Goal: Find specific page/section: Find specific page/section

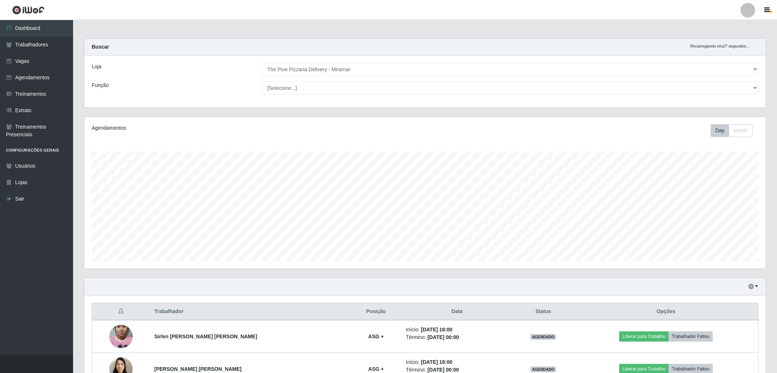
select select "322"
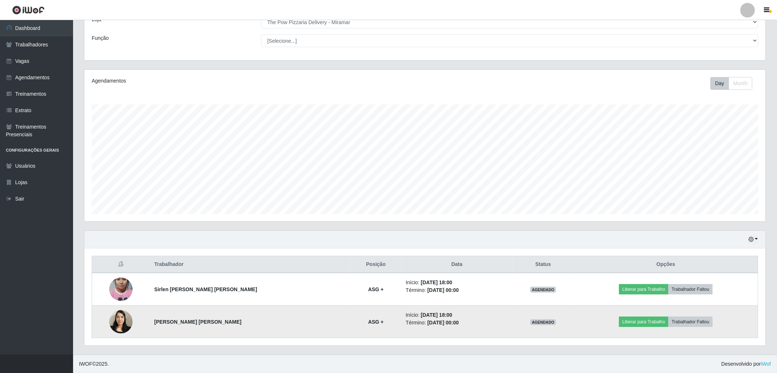
scroll to position [151, 682]
click at [122, 319] on img at bounding box center [120, 321] width 23 height 31
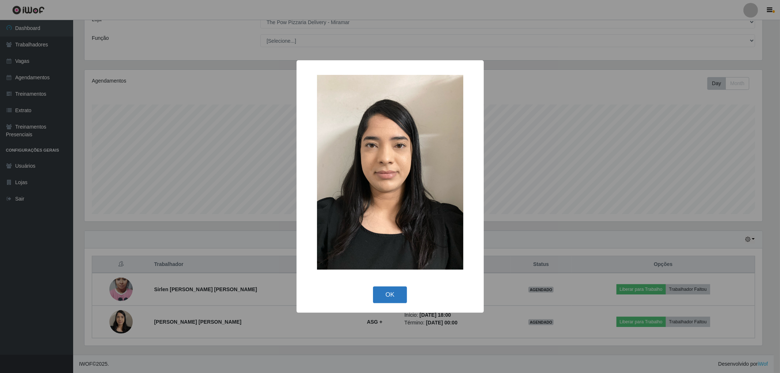
click at [390, 291] on button "OK" at bounding box center [390, 295] width 34 height 17
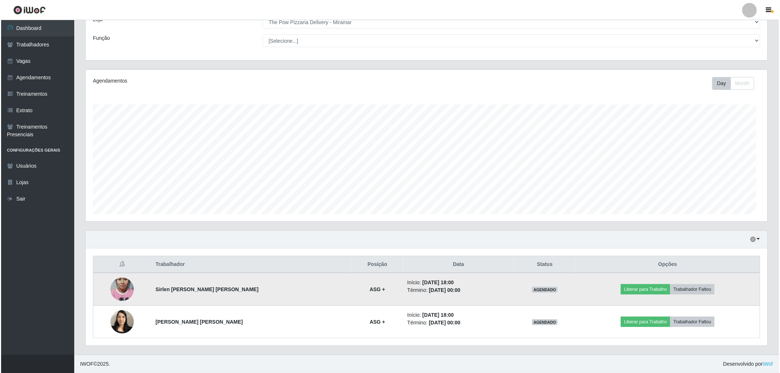
scroll to position [151, 682]
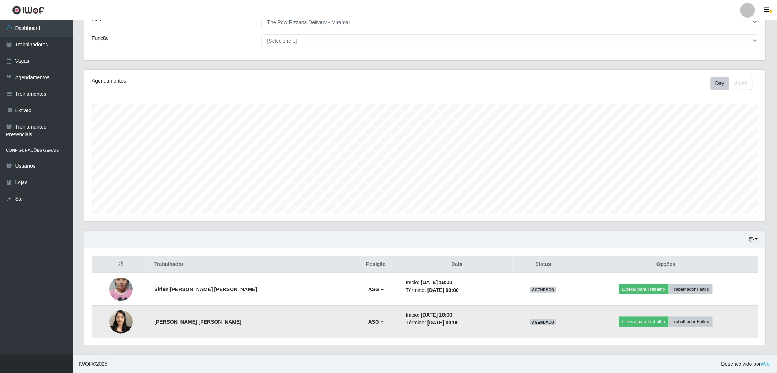
click at [122, 319] on img at bounding box center [120, 321] width 23 height 31
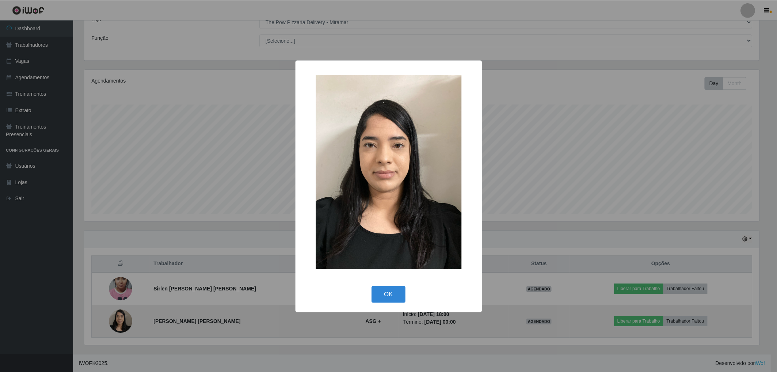
scroll to position [151, 677]
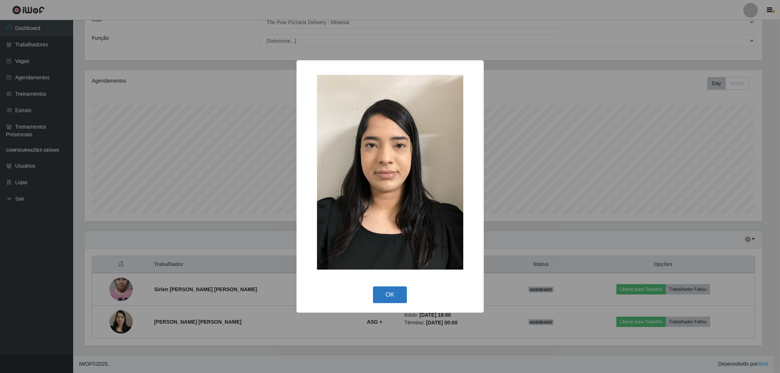
click at [390, 297] on button "OK" at bounding box center [390, 295] width 34 height 17
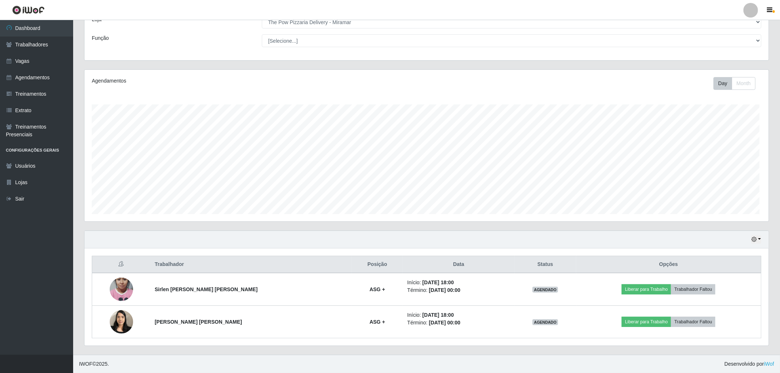
scroll to position [151, 682]
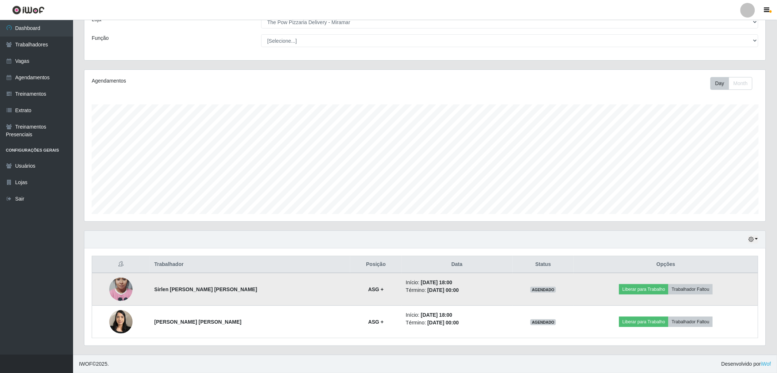
click at [115, 283] on img at bounding box center [120, 290] width 23 height 42
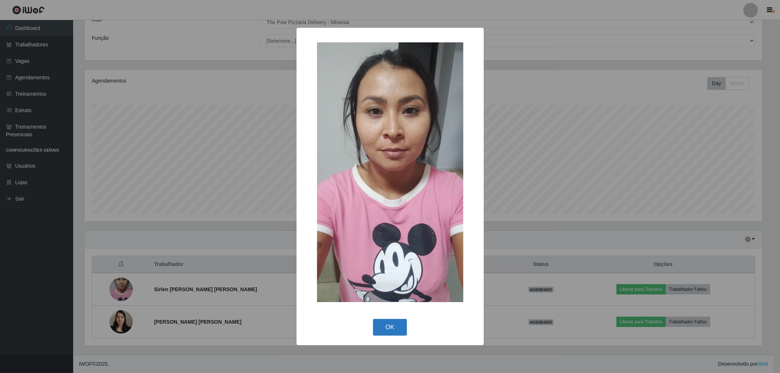
click at [396, 331] on button "OK" at bounding box center [390, 327] width 34 height 17
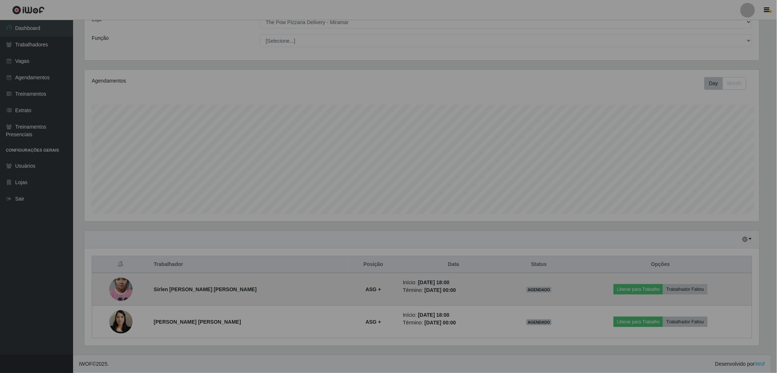
scroll to position [151, 682]
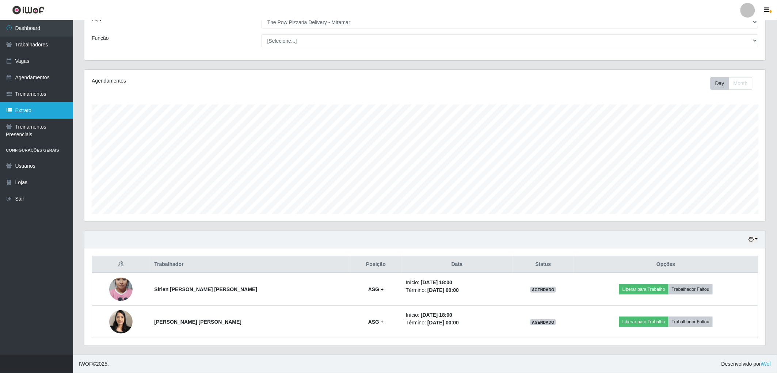
click at [28, 108] on link "Extrato" at bounding box center [36, 110] width 73 height 16
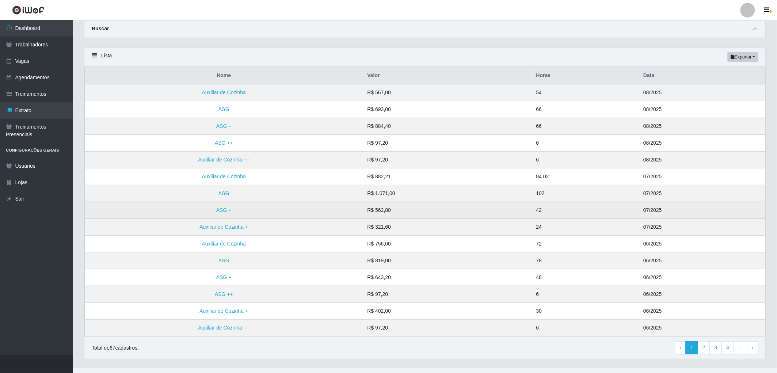
scroll to position [39, 0]
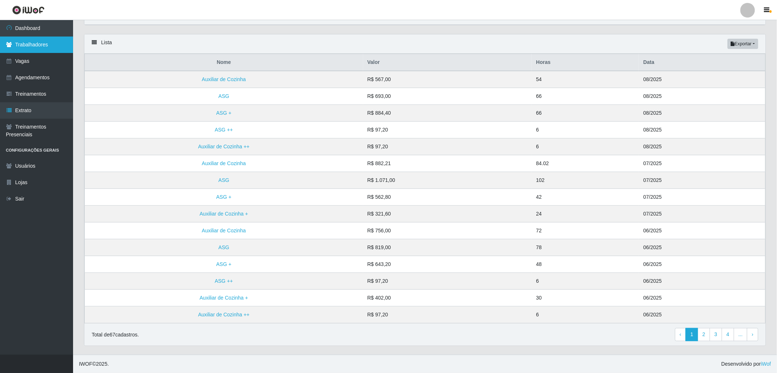
click at [48, 40] on link "Trabalhadores" at bounding box center [36, 45] width 73 height 16
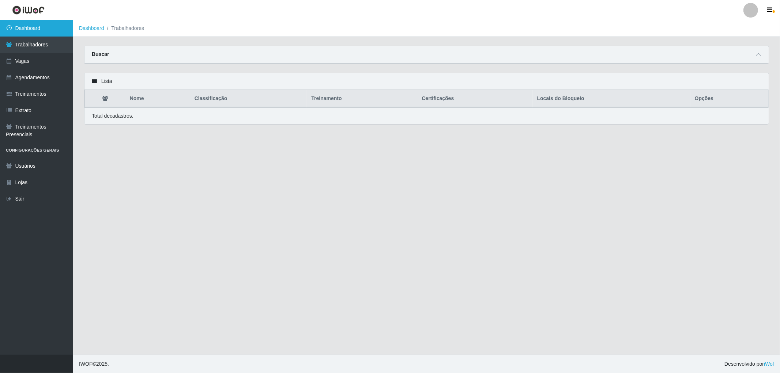
click at [34, 31] on link "Dashboard" at bounding box center [36, 28] width 73 height 16
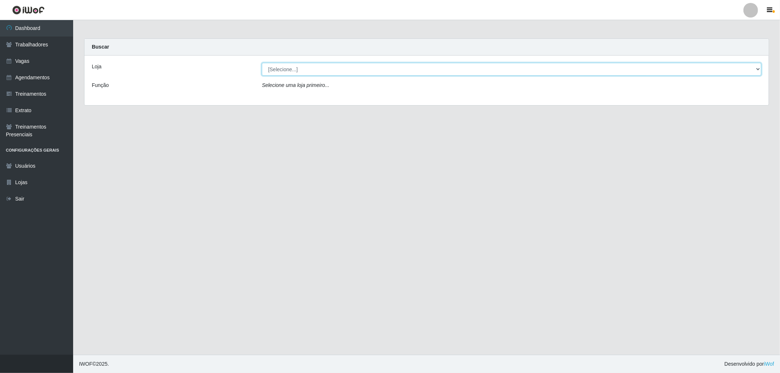
click at [313, 72] on select "[Selecione...] The Pow Pizzaria Delivery - [GEOGRAPHIC_DATA]" at bounding box center [511, 69] width 499 height 13
select select "322"
click at [262, 63] on select "[Selecione...] The Pow Pizzaria Delivery - [GEOGRAPHIC_DATA]" at bounding box center [511, 69] width 499 height 13
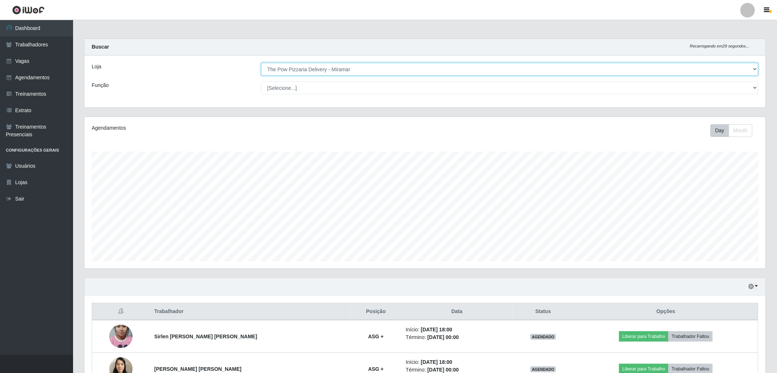
scroll to position [151, 682]
